Goal: Browse casually

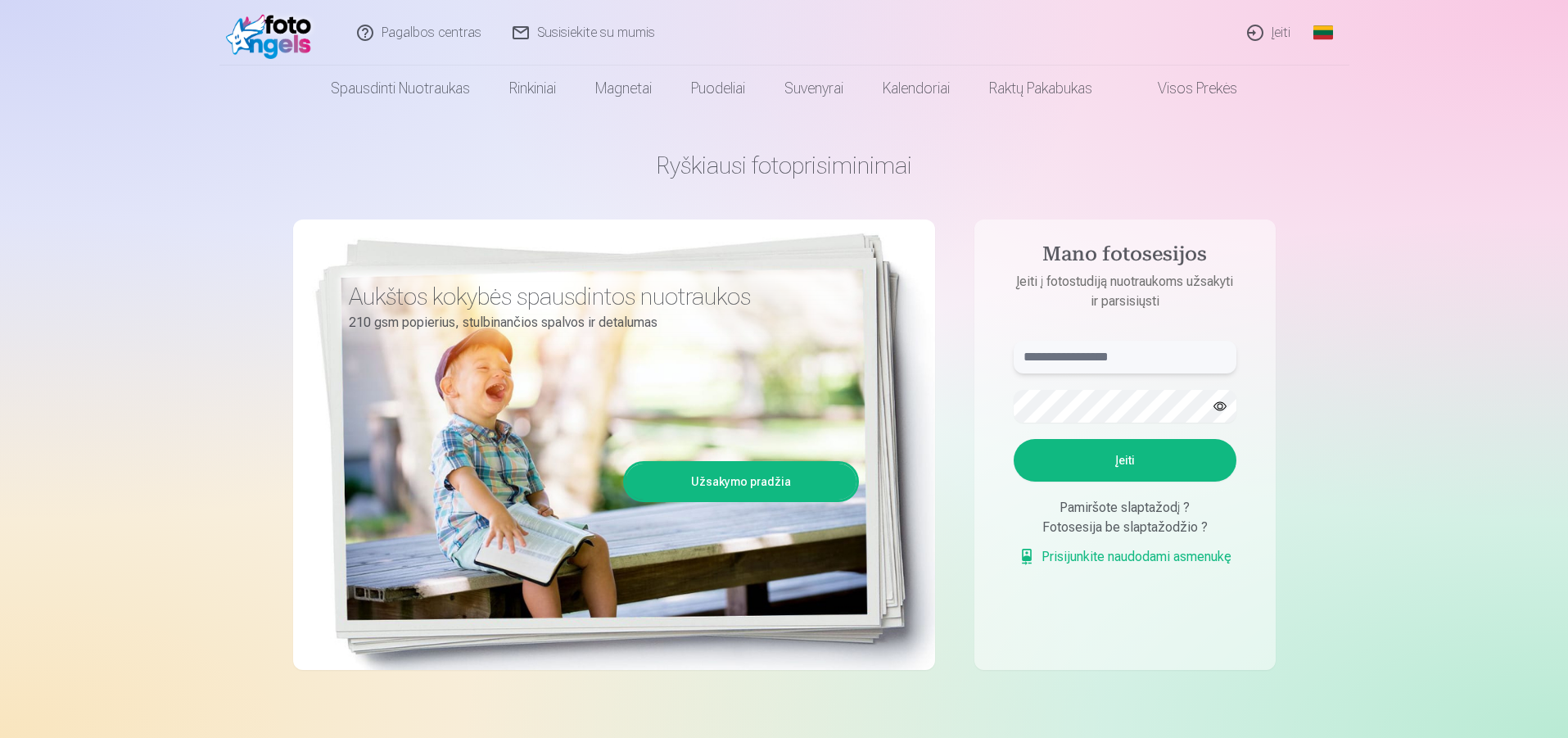
click at [1054, 365] on input "text" at bounding box center [1124, 356] width 222 height 32
click at [1121, 466] on button "Įeiti" at bounding box center [1124, 460] width 222 height 42
click at [1213, 407] on button "button" at bounding box center [1220, 406] width 31 height 31
click at [1057, 358] on input "**********" at bounding box center [1124, 356] width 222 height 32
type input "**********"
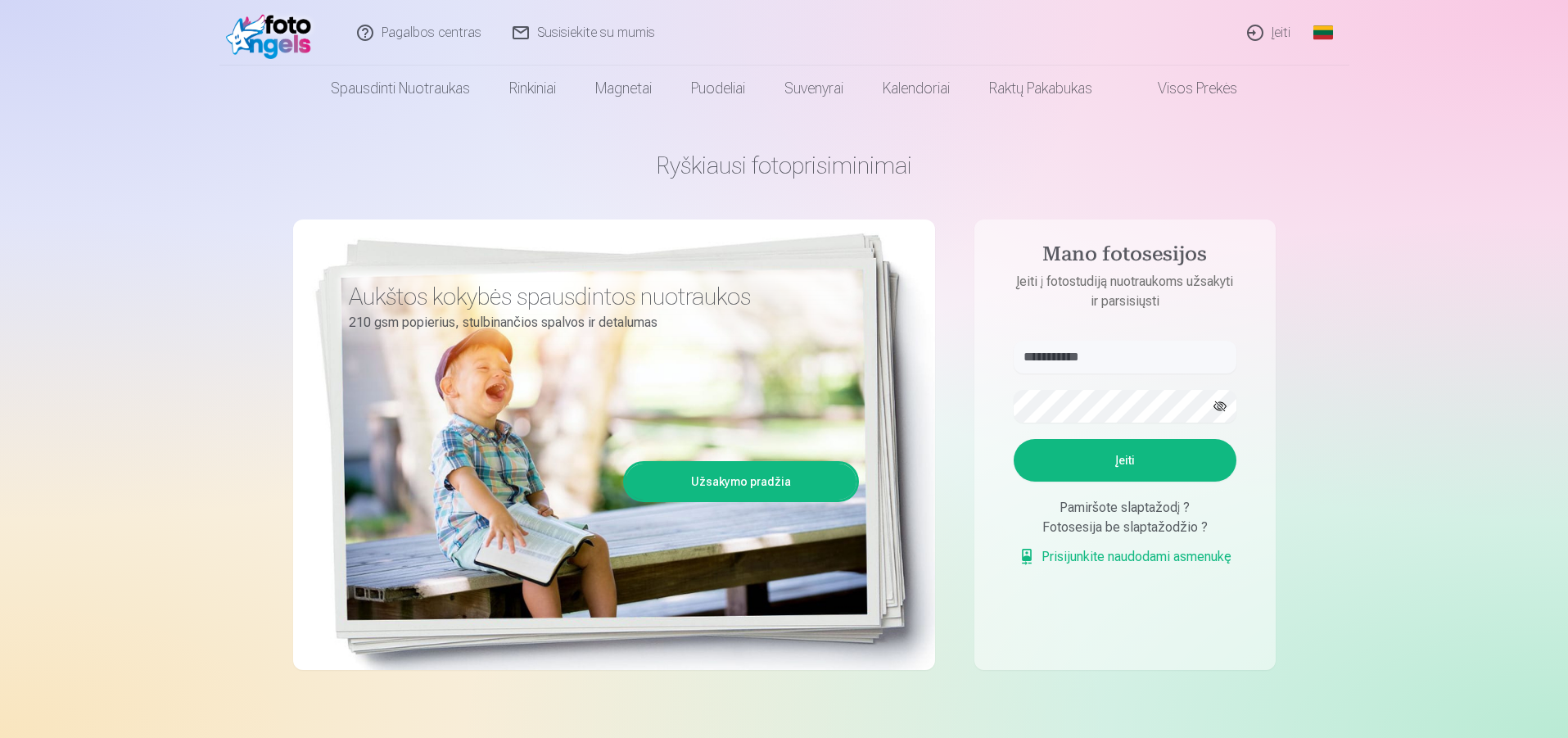
click at [1077, 460] on button "Įeiti" at bounding box center [1124, 460] width 222 height 42
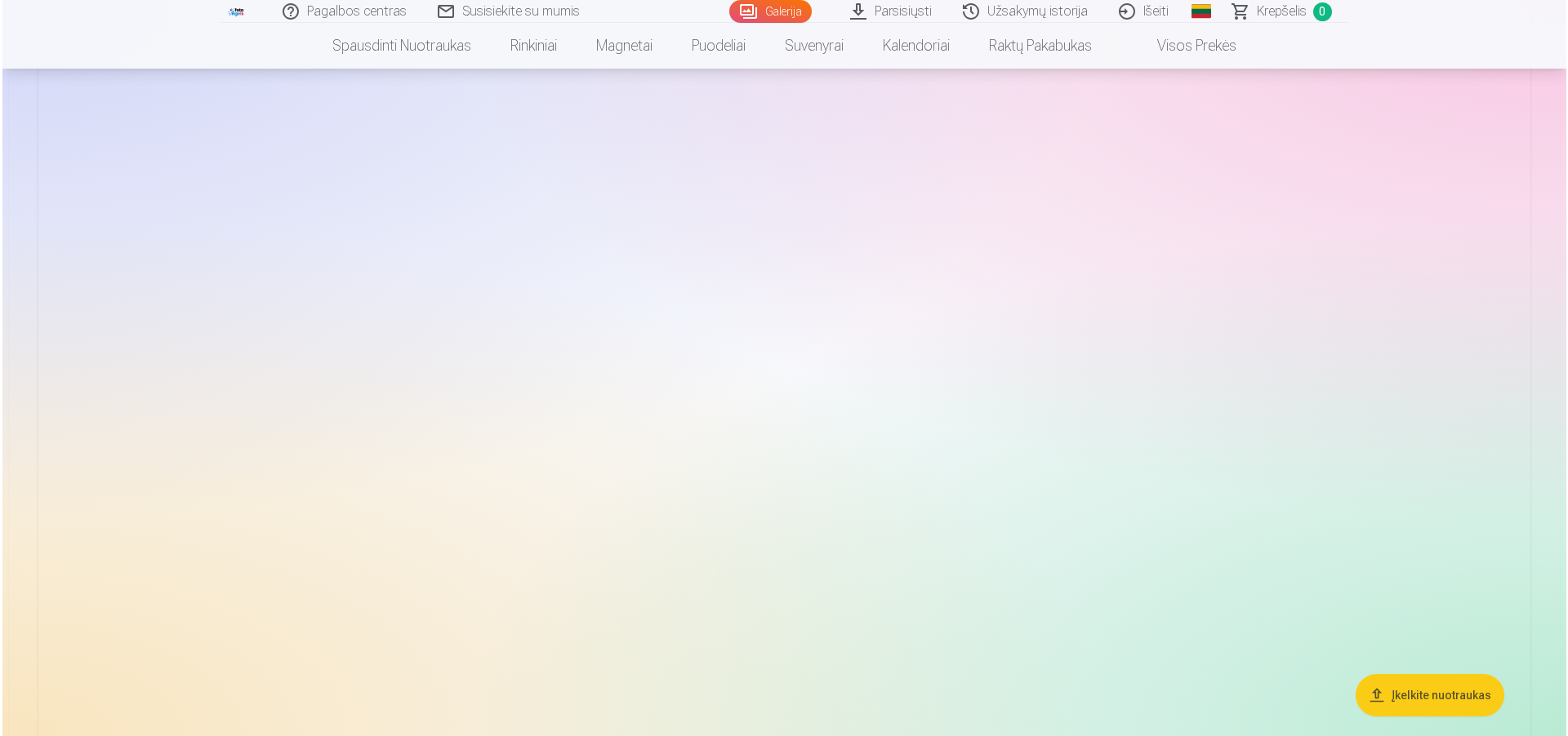
scroll to position [3594, 0]
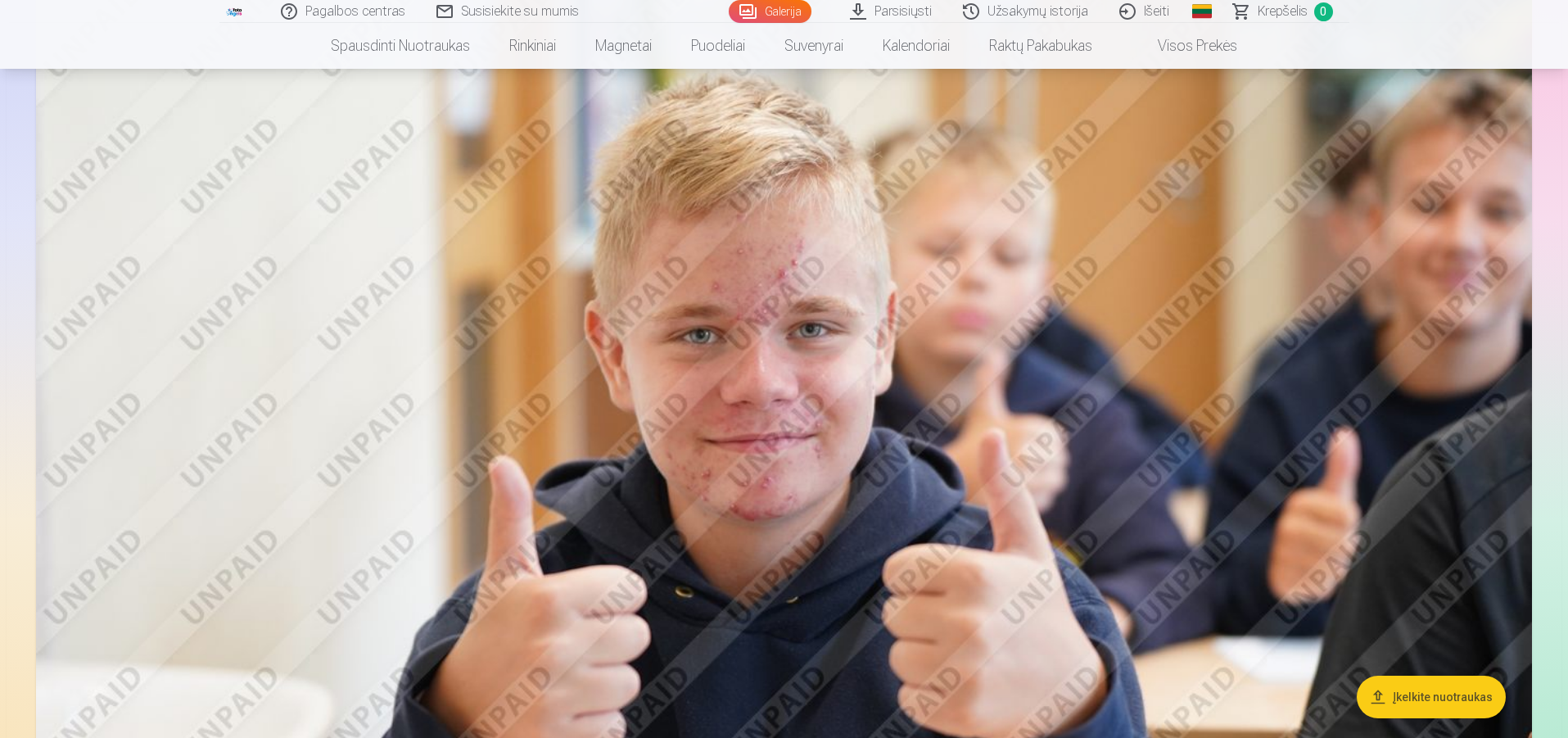
click at [1450, 319] on img at bounding box center [784, 469] width 1495 height 998
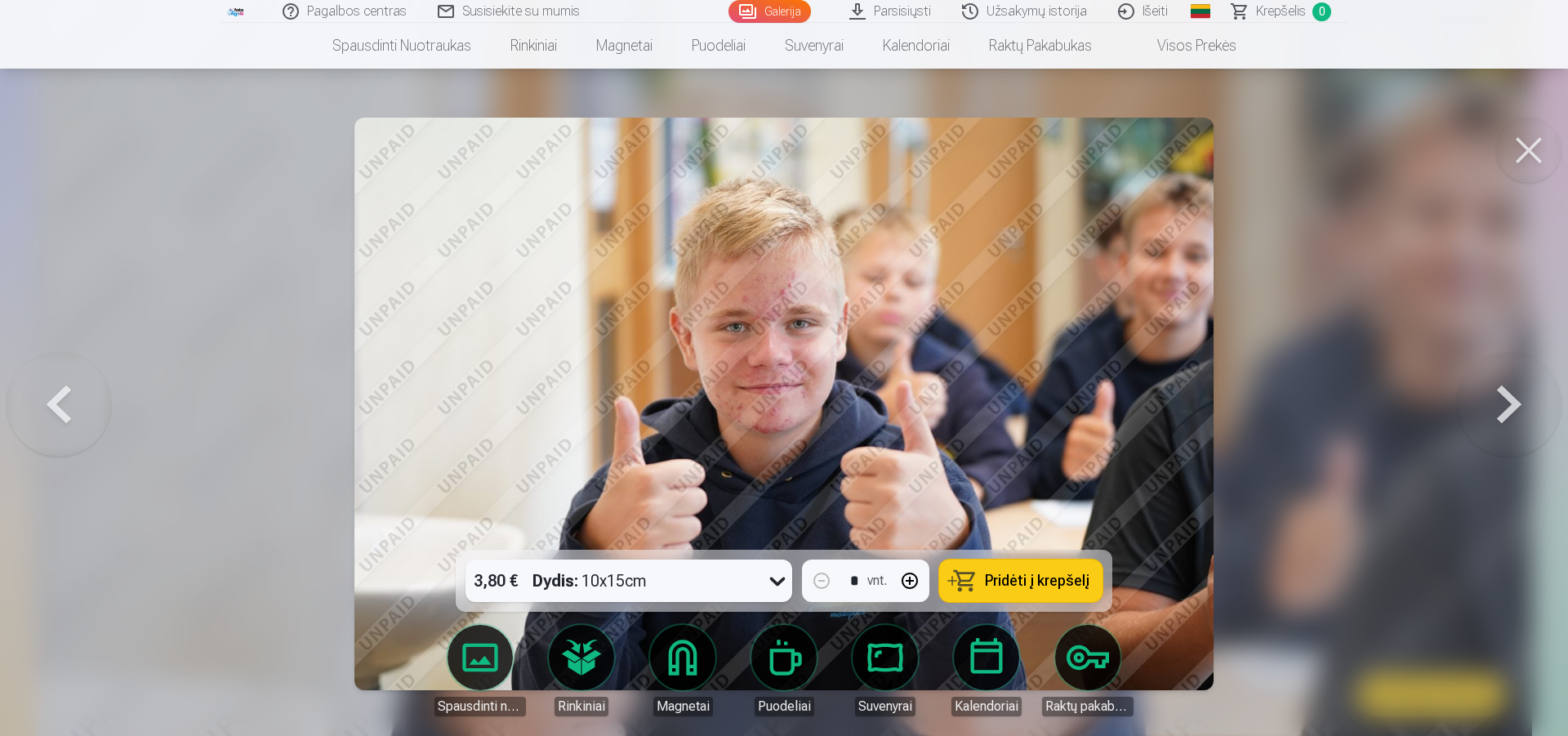
click at [1541, 161] on button at bounding box center [1529, 150] width 66 height 66
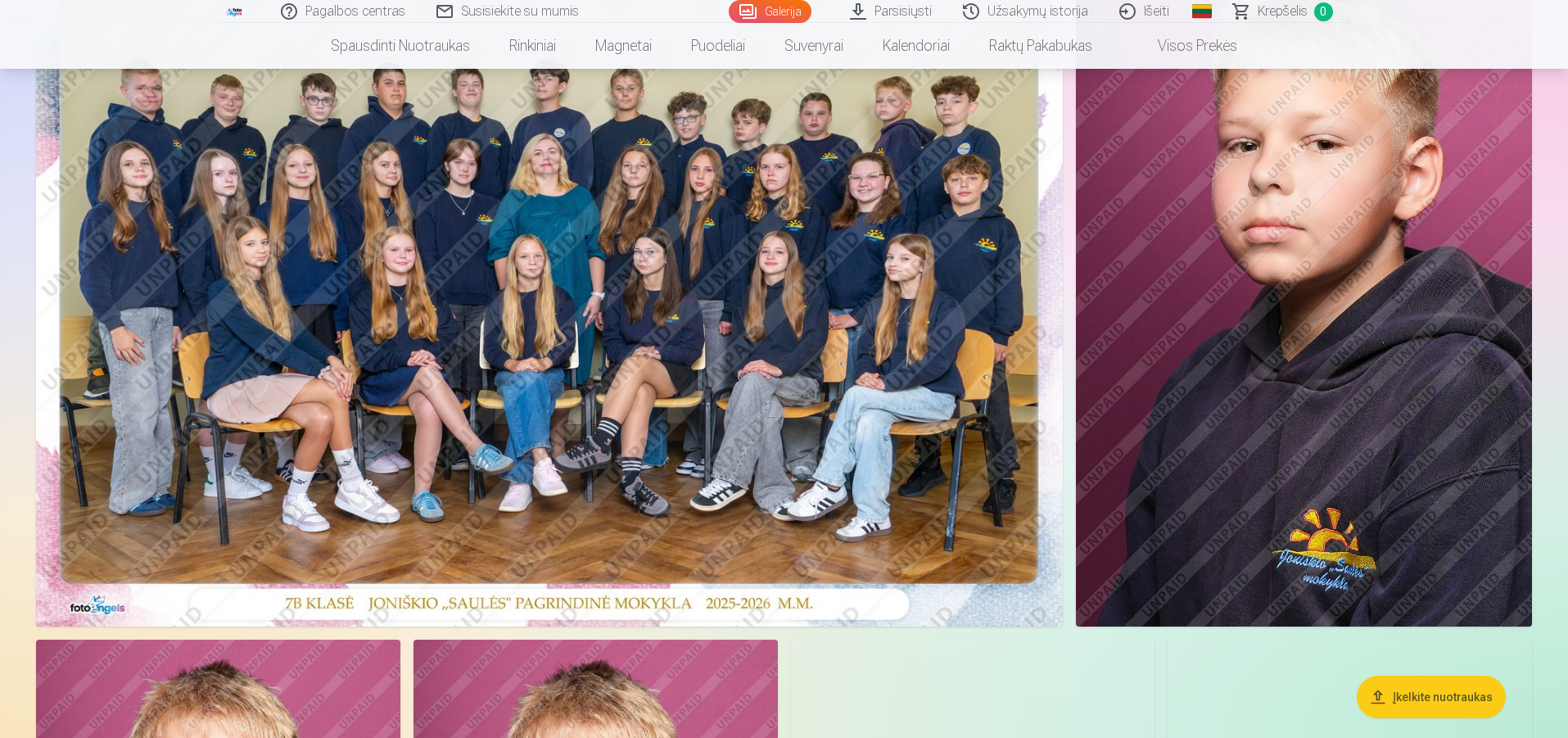
scroll to position [236, 0]
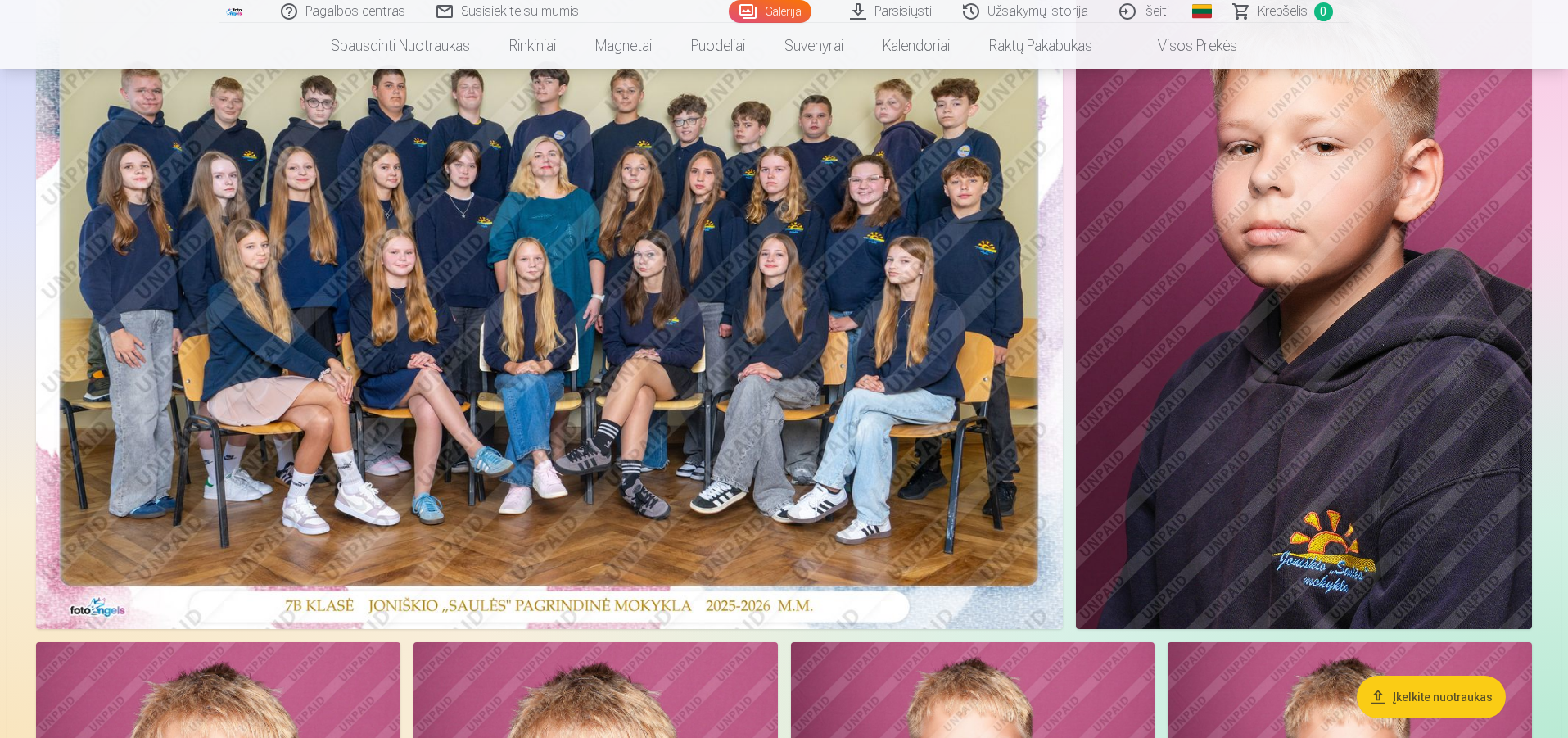
click at [769, 320] on img at bounding box center [550, 286] width 1027 height 685
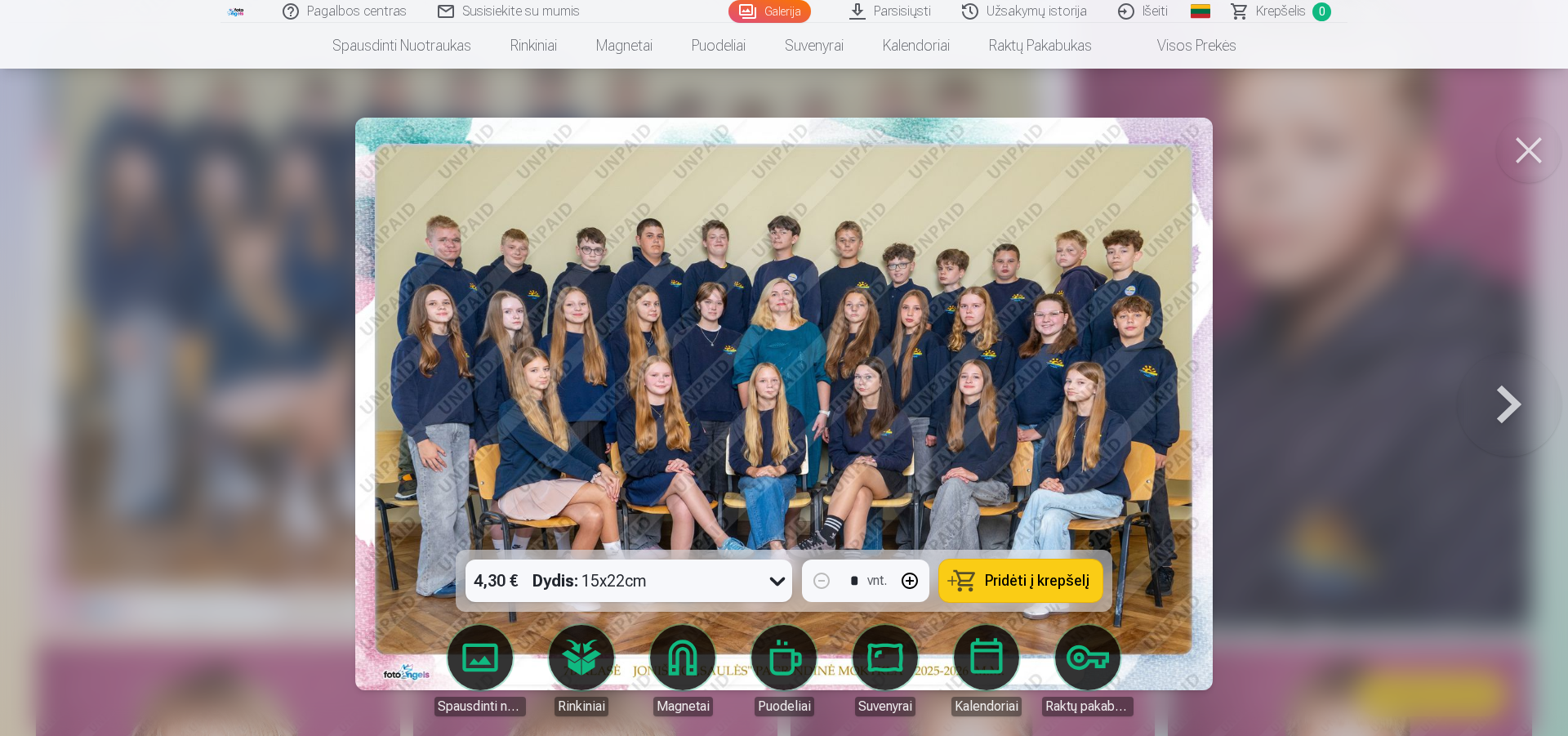
click at [517, 255] on img at bounding box center [784, 403] width 859 height 572
click at [513, 254] on img at bounding box center [784, 403] width 859 height 572
click at [174, 217] on div at bounding box center [784, 368] width 1568 height 736
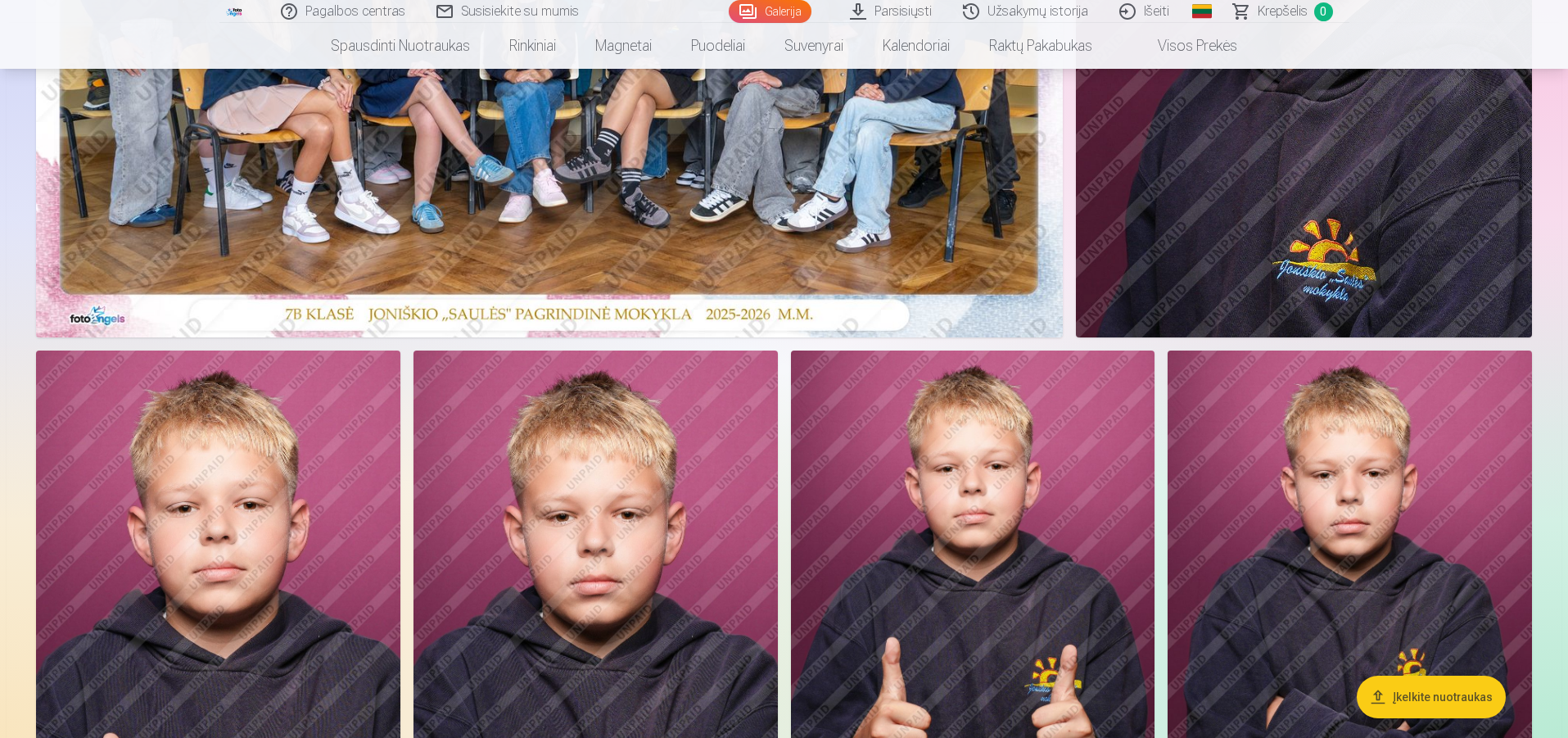
scroll to position [727, 0]
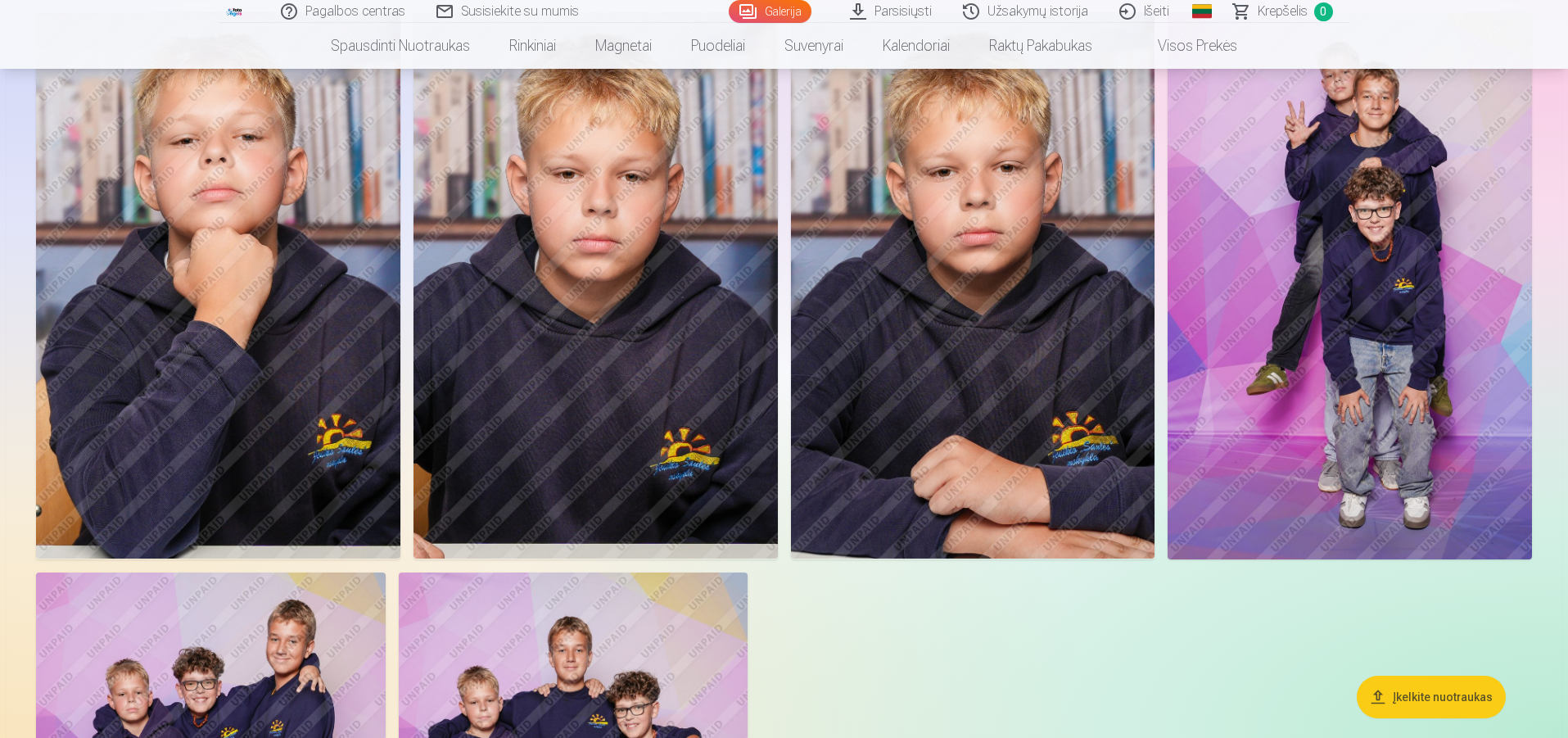
click at [1276, 309] on img at bounding box center [1350, 284] width 364 height 546
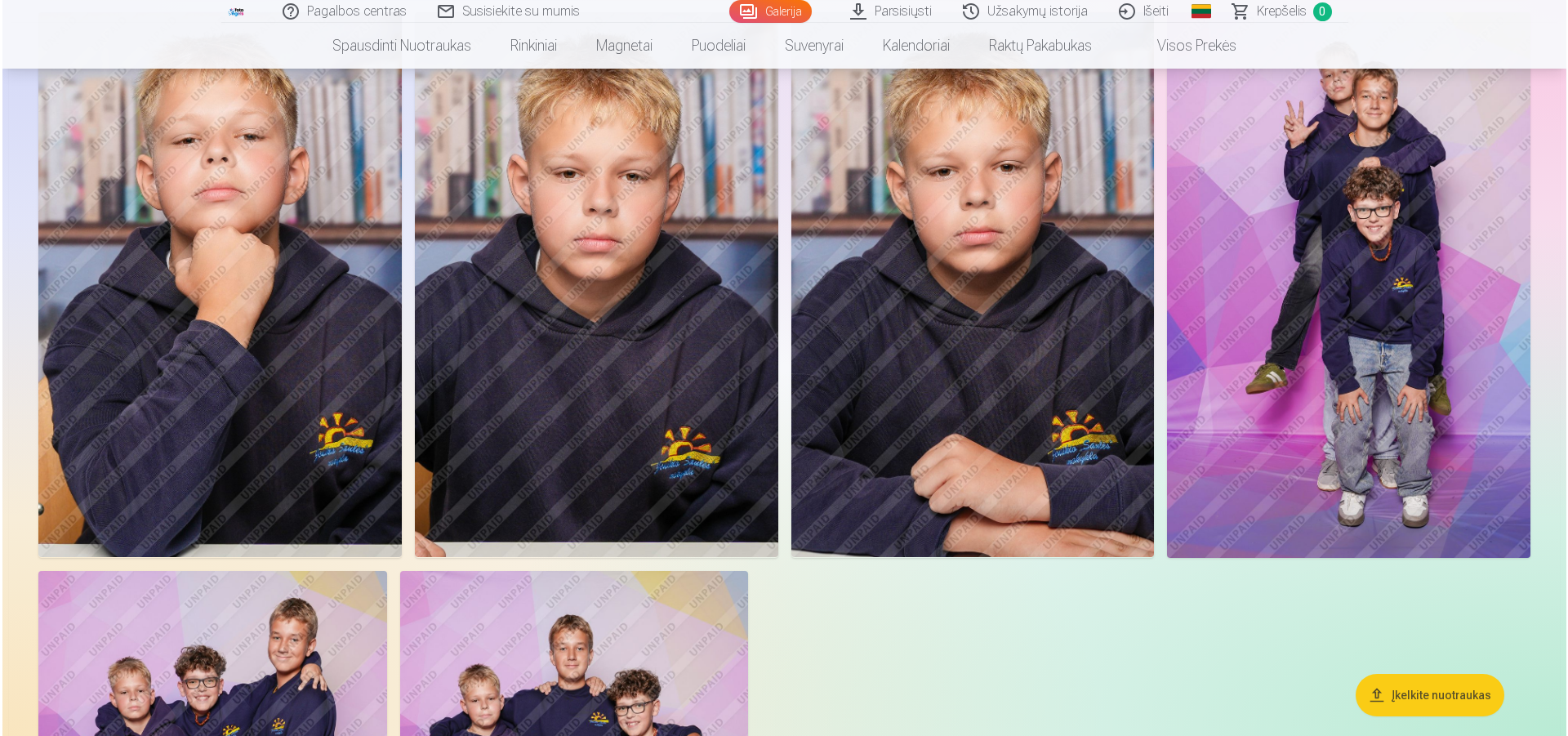
scroll to position [12026, 0]
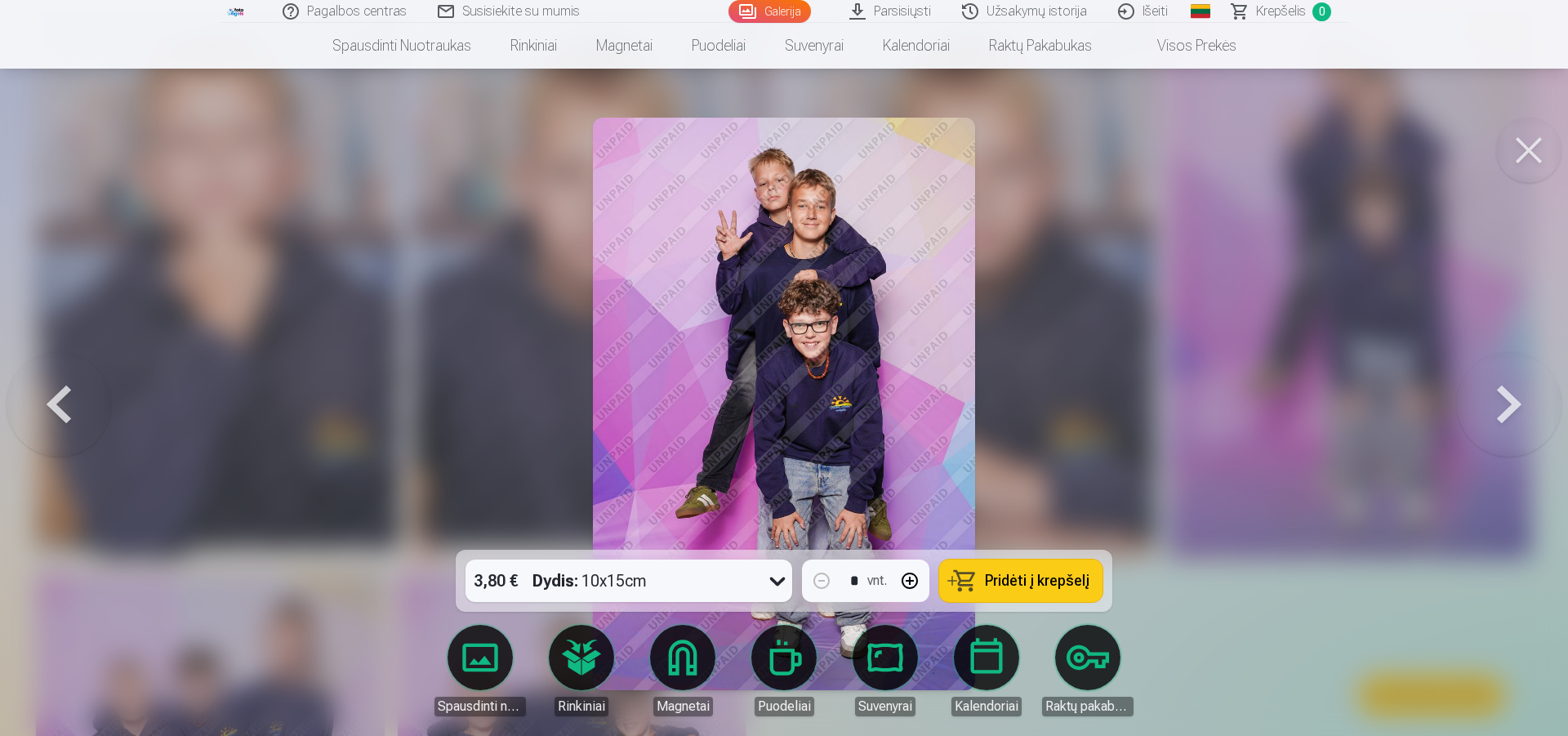
click at [1511, 395] on button at bounding box center [1509, 404] width 105 height 259
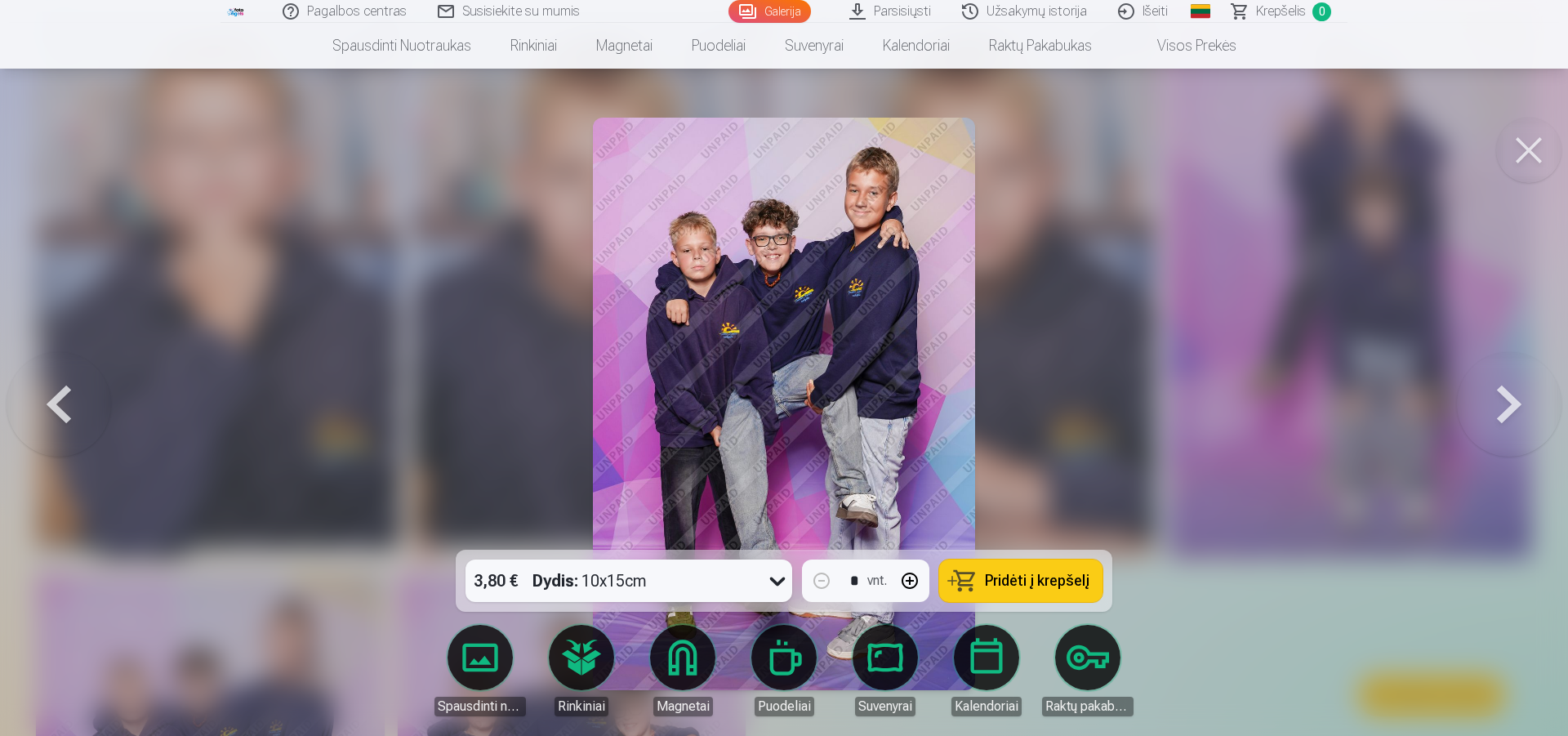
click at [1487, 411] on button at bounding box center [1509, 404] width 105 height 259
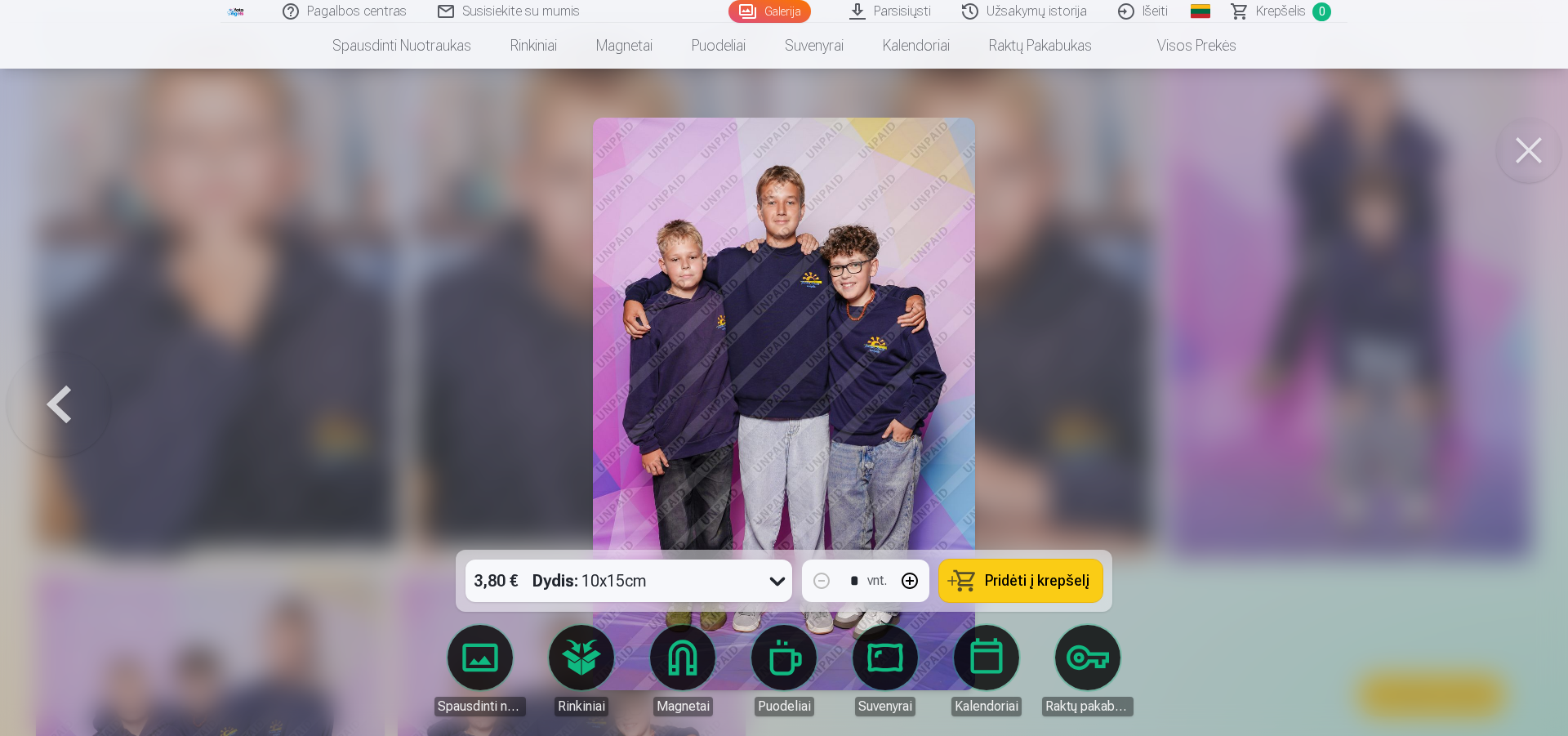
click at [1527, 140] on button at bounding box center [1529, 150] width 66 height 66
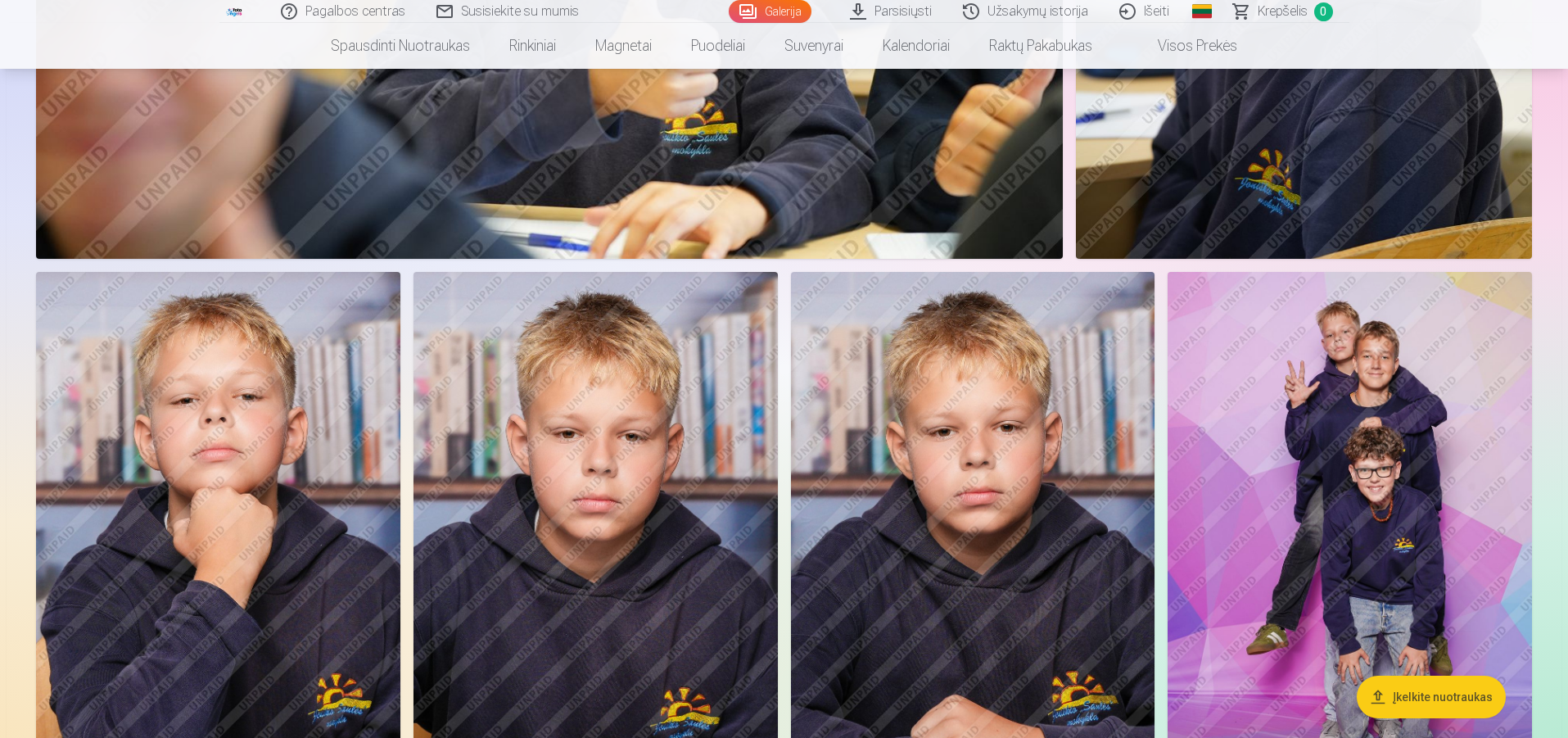
scroll to position [11700, 0]
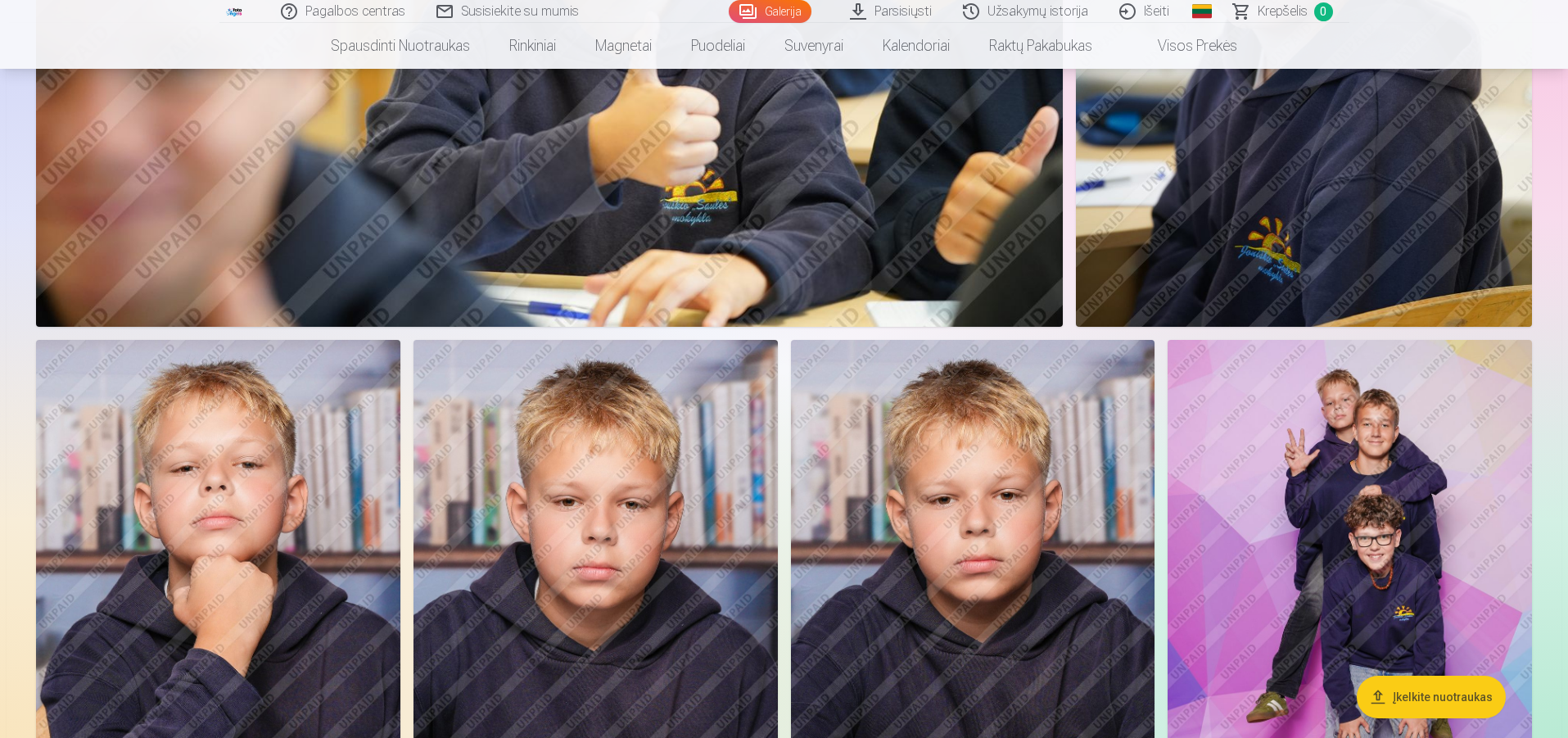
click at [671, 431] on img at bounding box center [595, 612] width 364 height 546
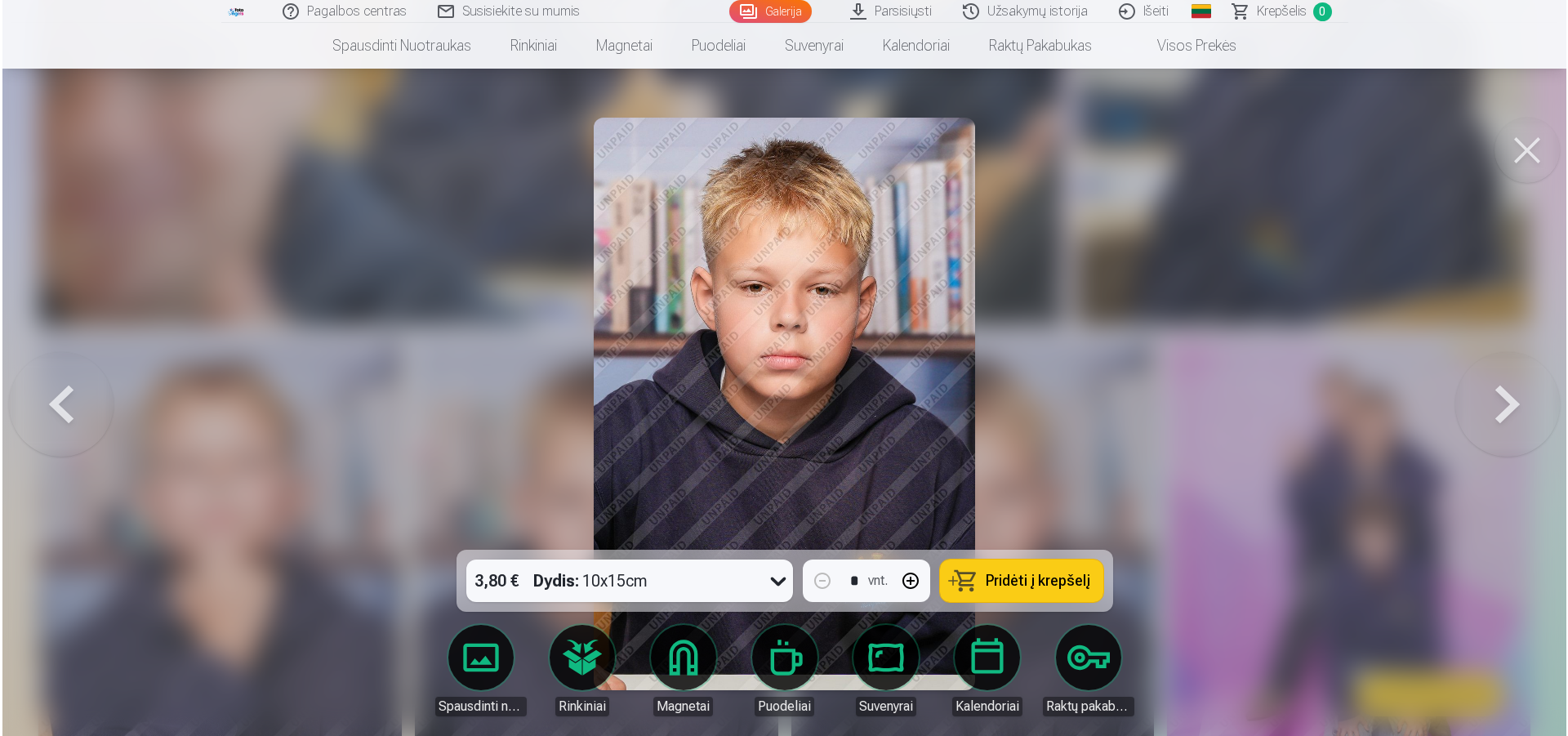
scroll to position [11698, 0]
click at [827, 364] on img at bounding box center [783, 403] width 382 height 572
click at [828, 272] on img at bounding box center [783, 403] width 382 height 572
click at [1532, 147] on button at bounding box center [1529, 150] width 66 height 66
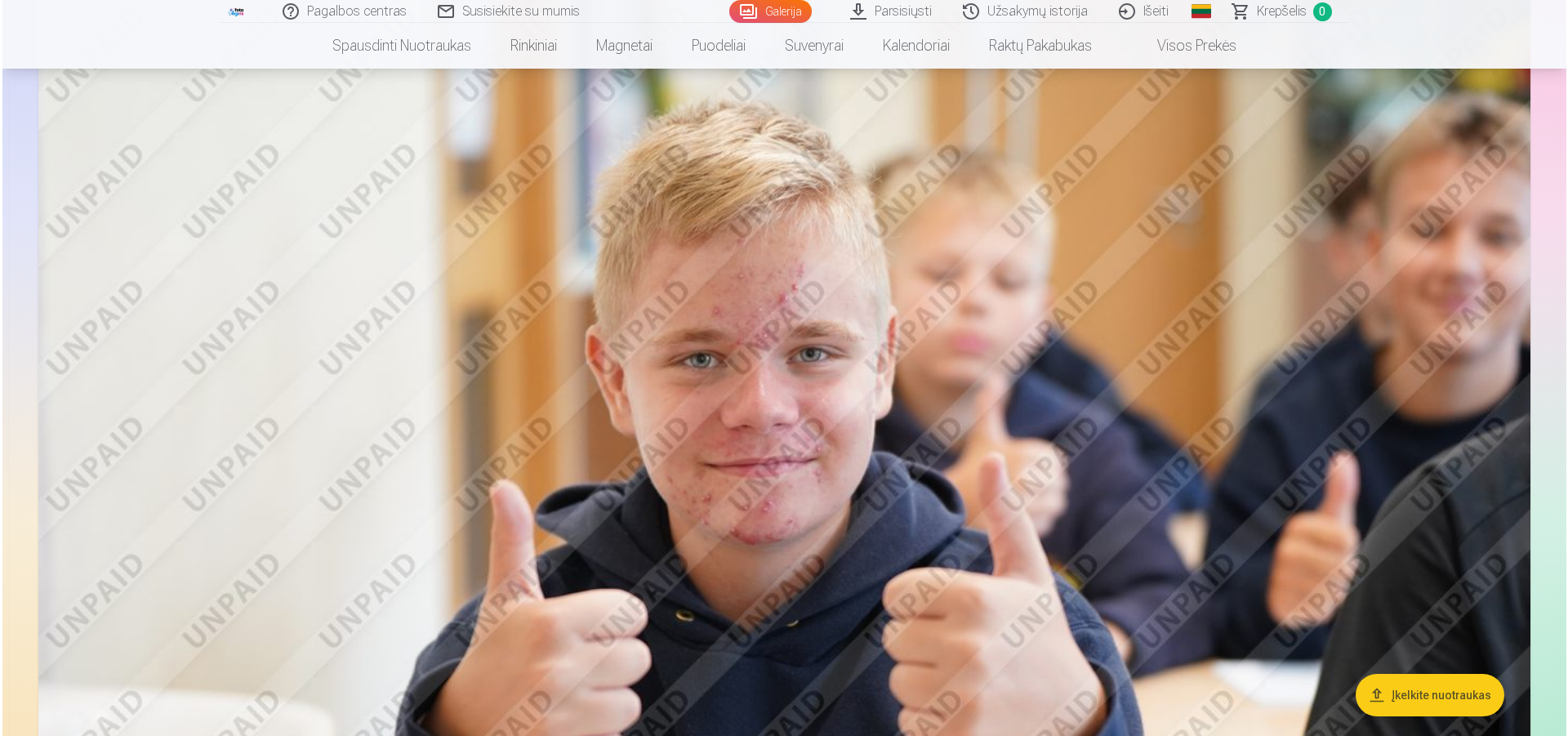
scroll to position [3747, 0]
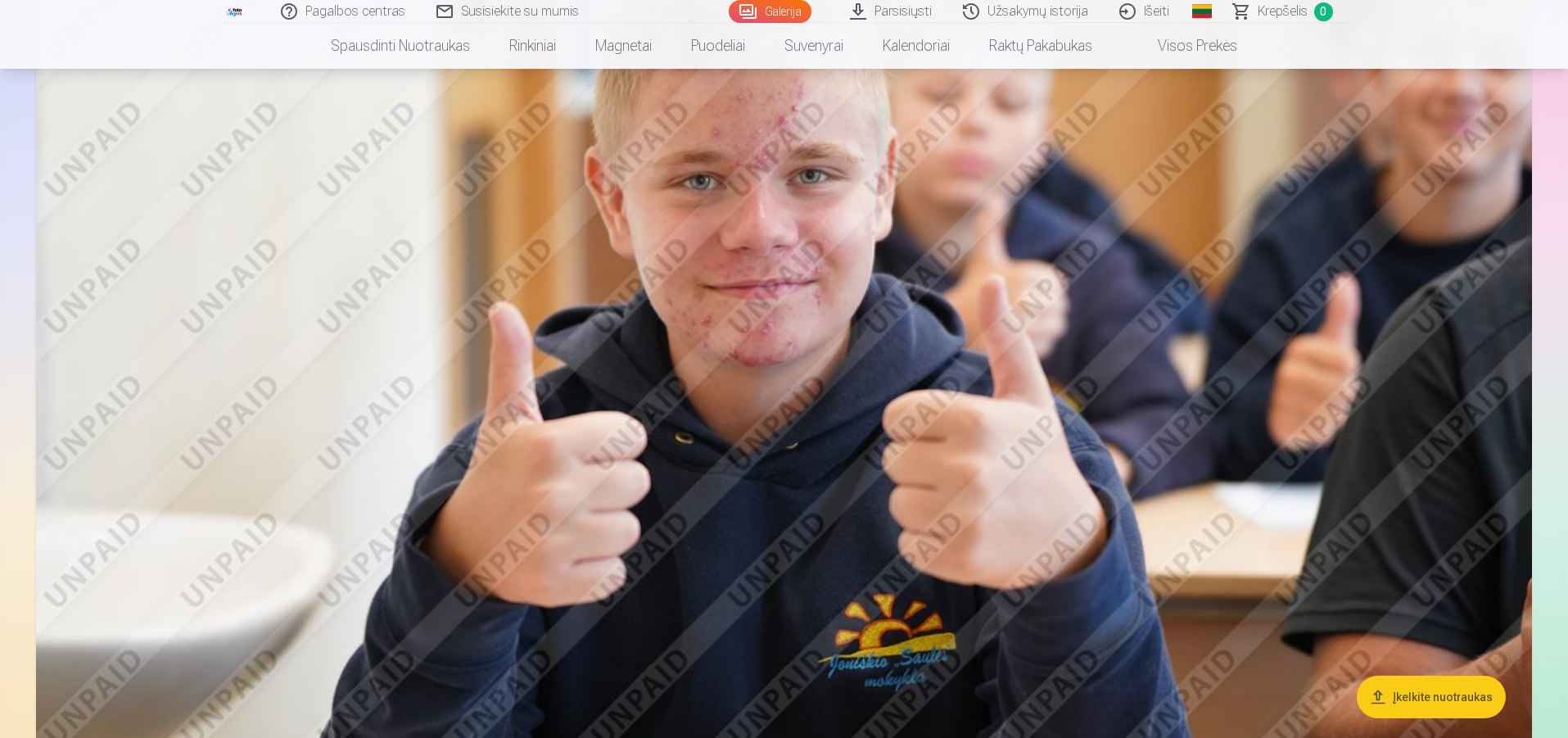
click at [843, 251] on img at bounding box center [784, 316] width 1495 height 998
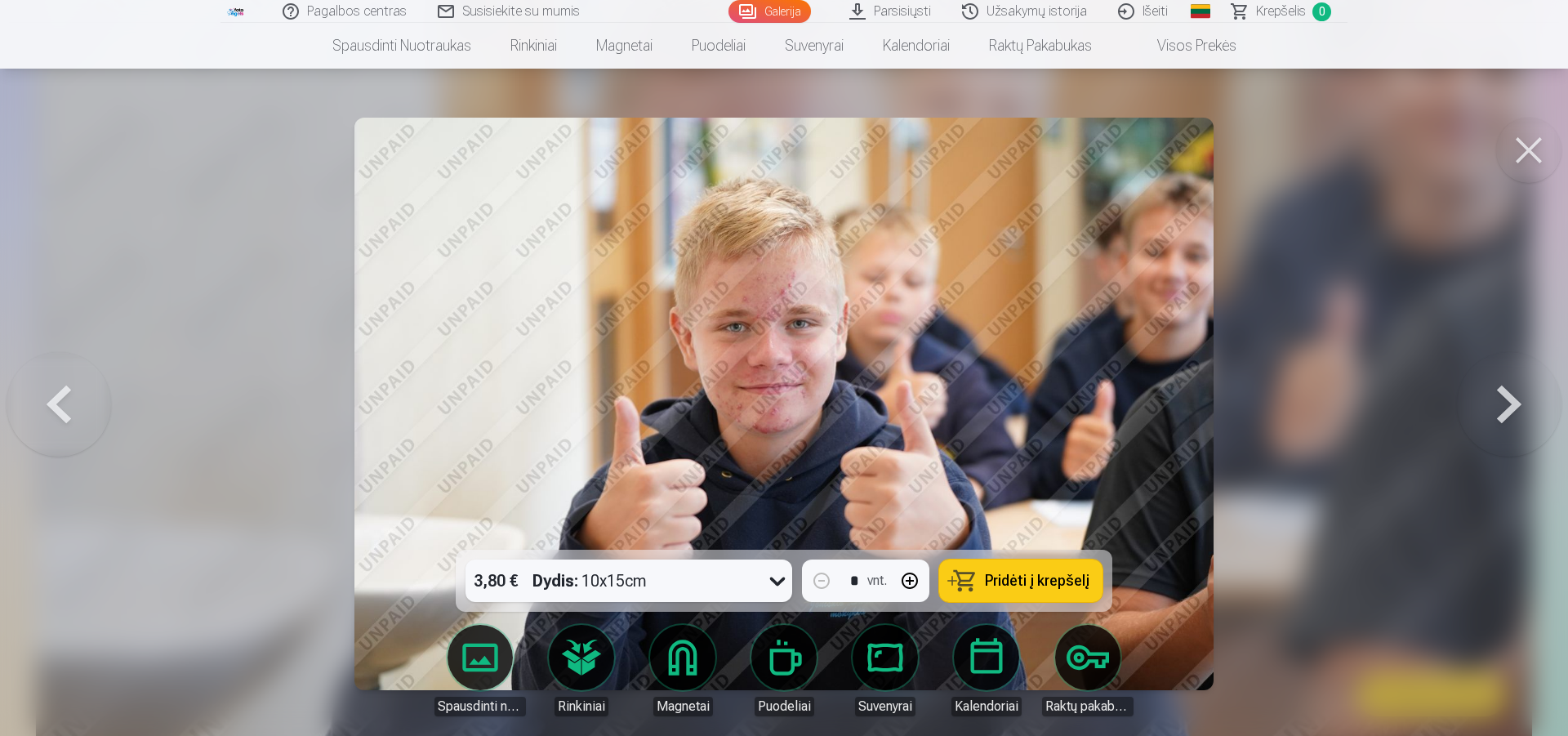
click at [1529, 143] on button at bounding box center [1529, 150] width 66 height 66
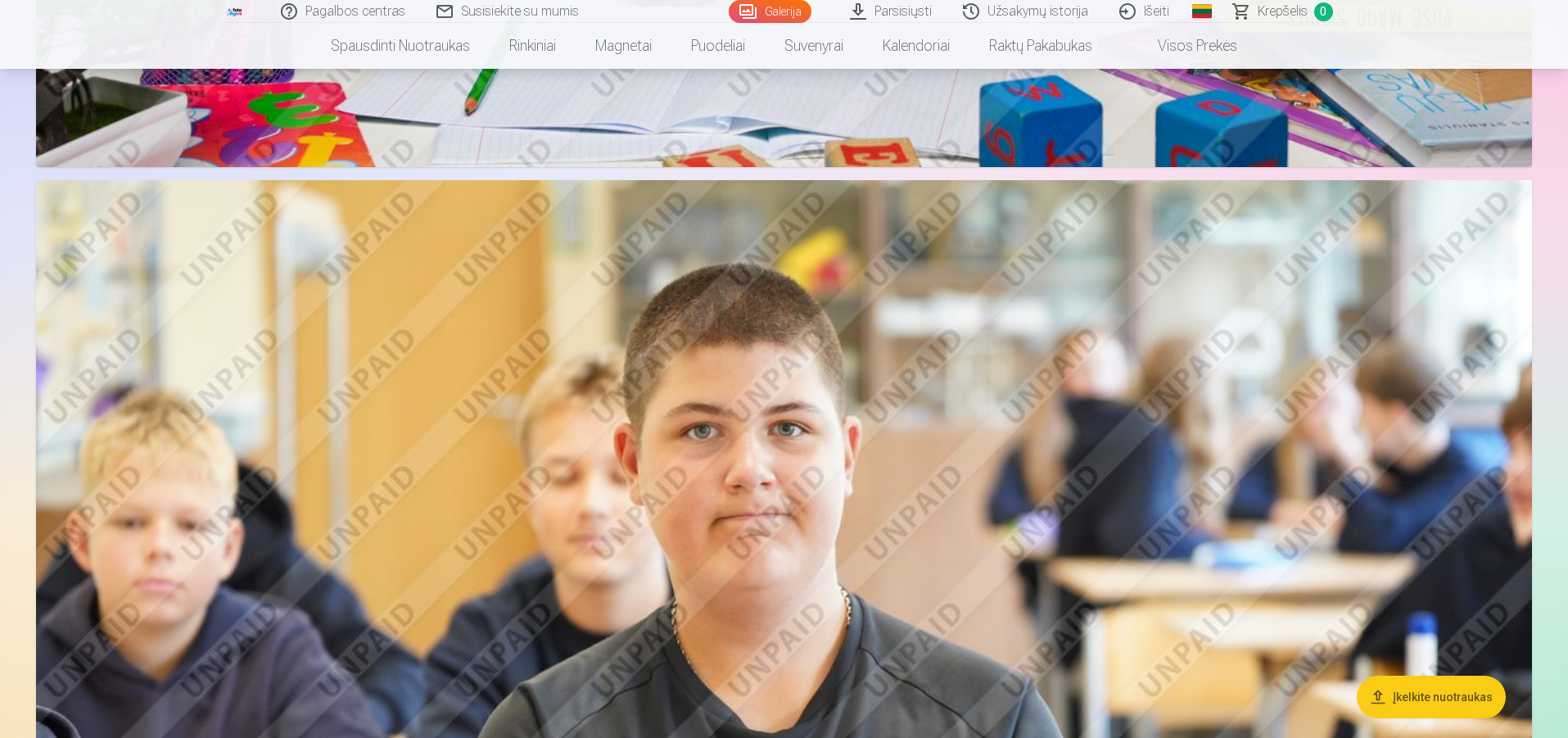
scroll to position [10298, 0]
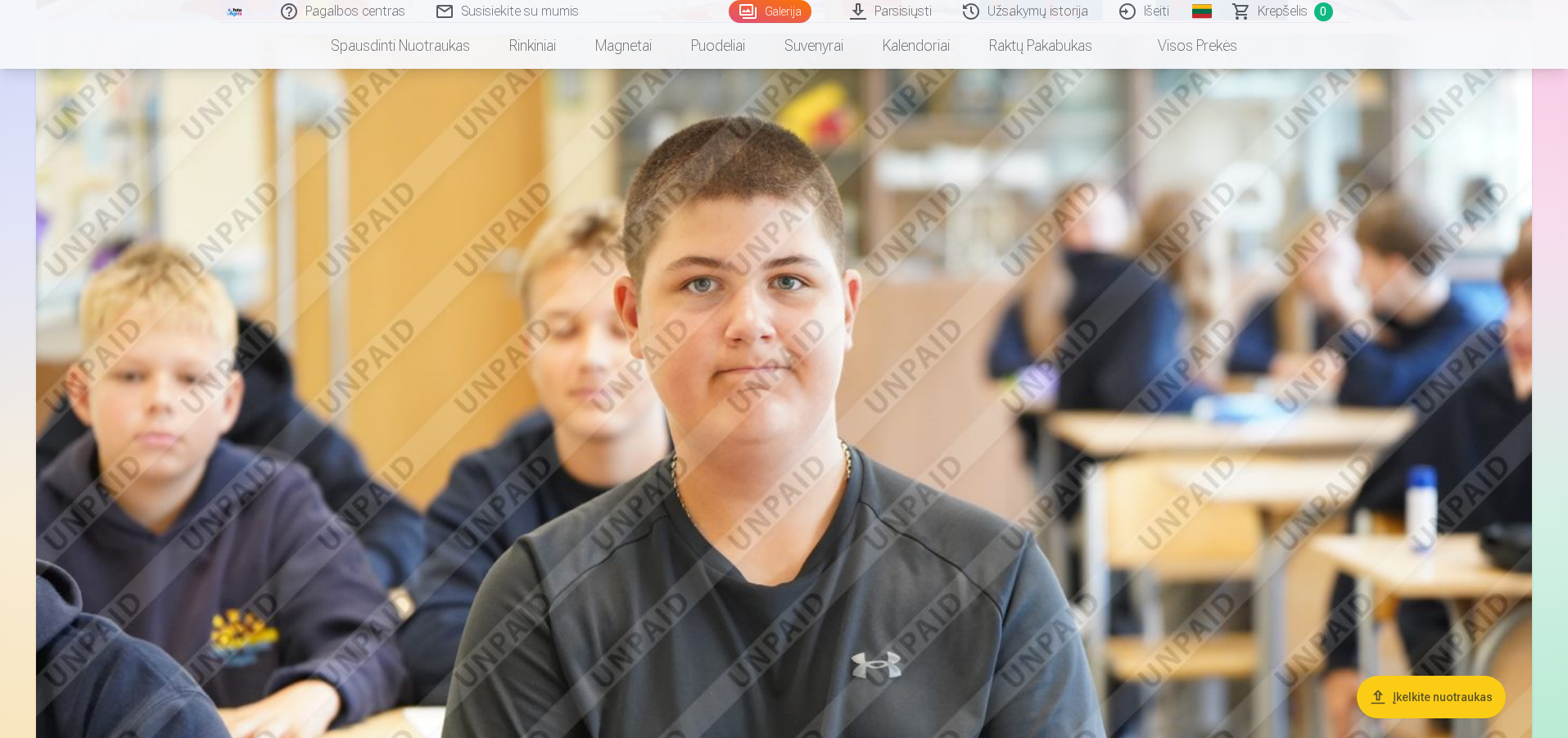
click at [783, 302] on img at bounding box center [784, 532] width 1495 height 998
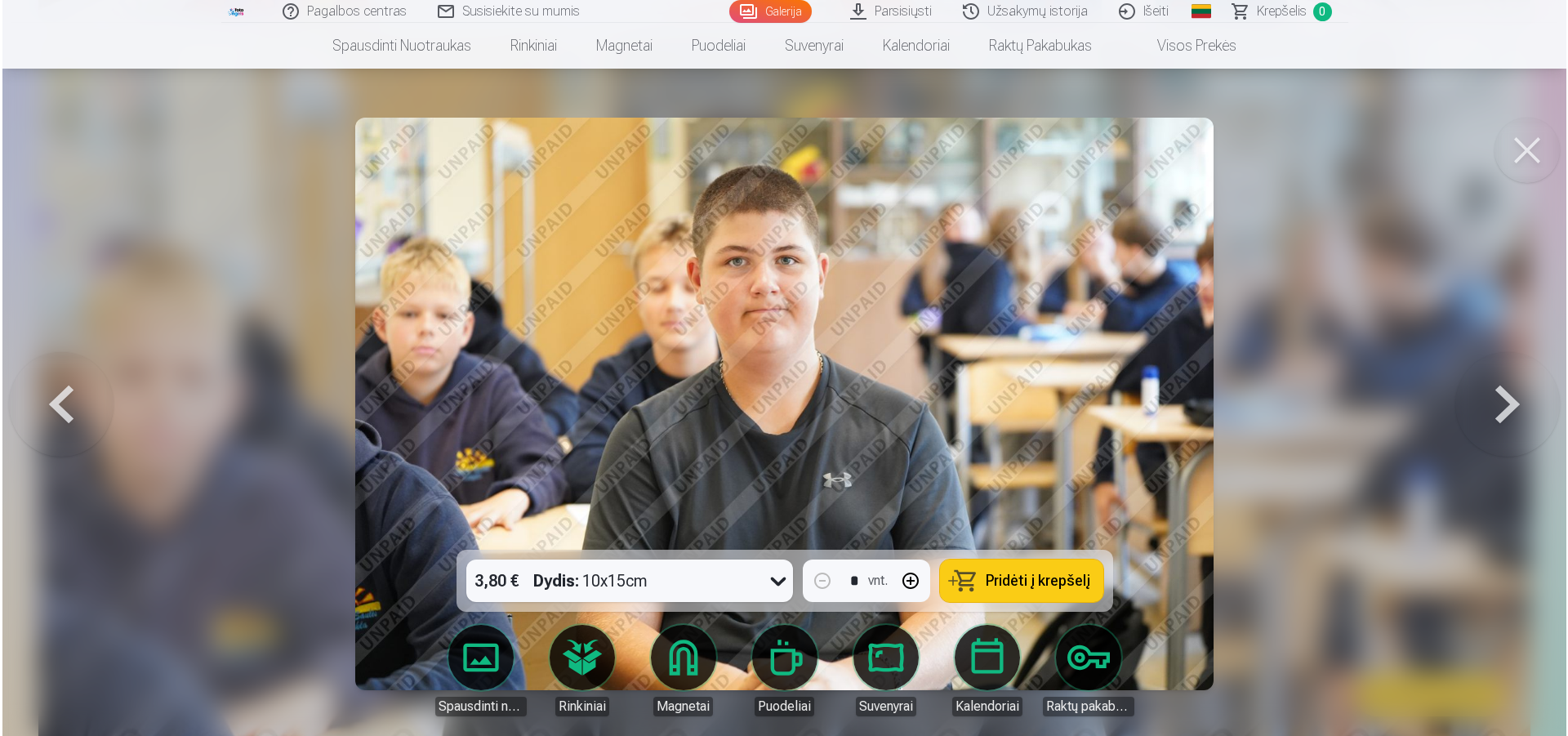
scroll to position [10294, 0]
